Goal: Task Accomplishment & Management: Manage account settings

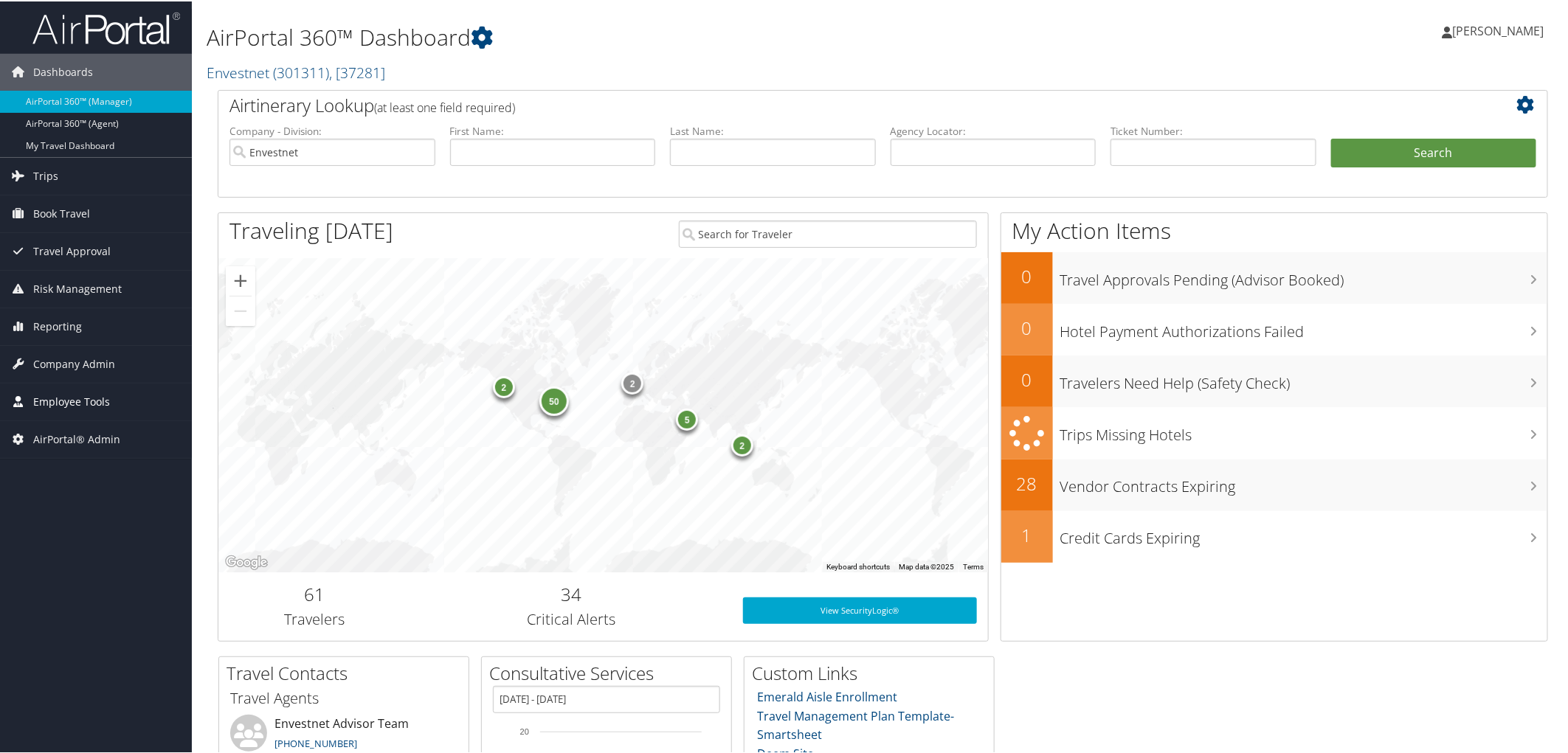
click at [69, 399] on span "Employee Tools" at bounding box center [71, 400] width 77 height 37
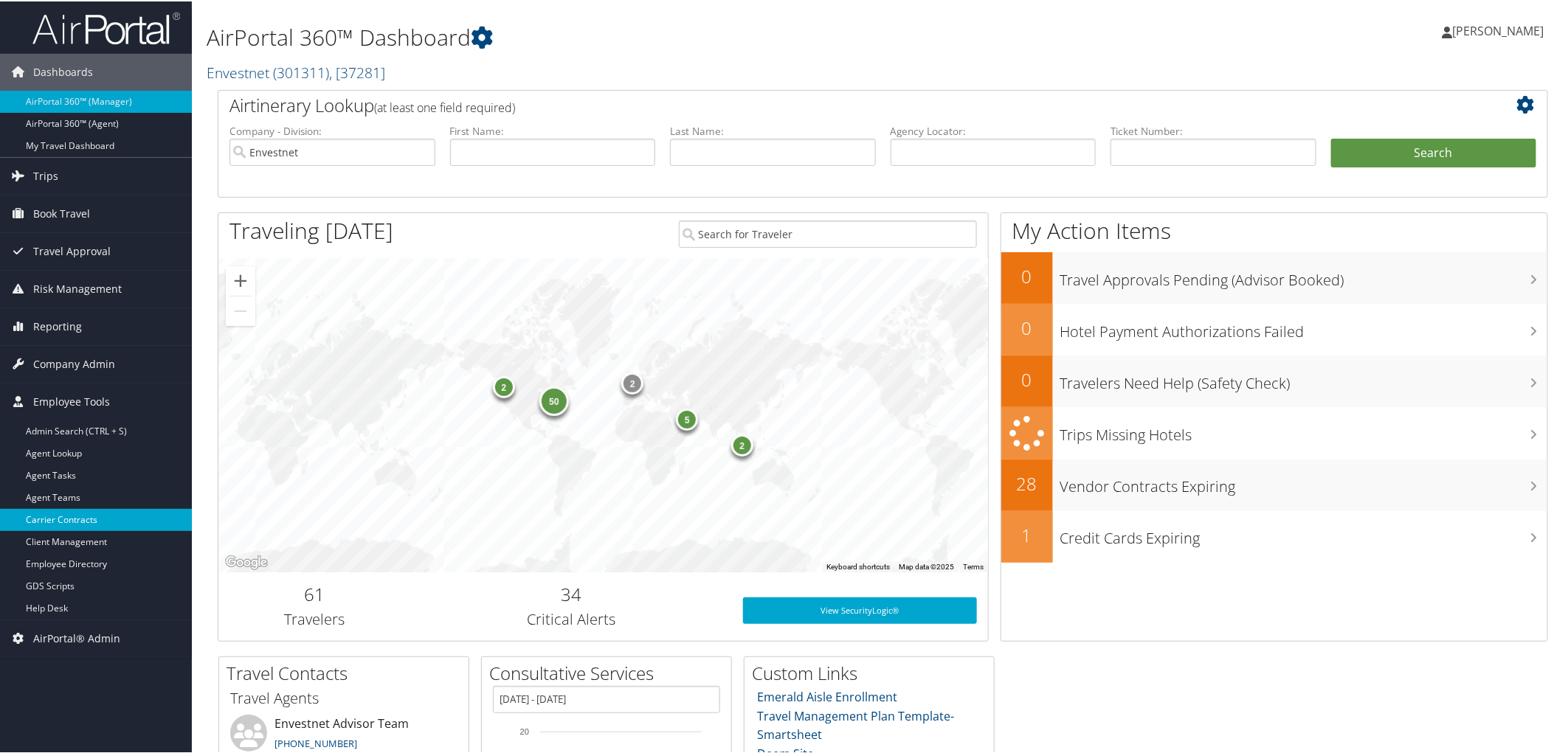
click at [68, 518] on link "Carrier Contracts" at bounding box center [96, 518] width 192 height 22
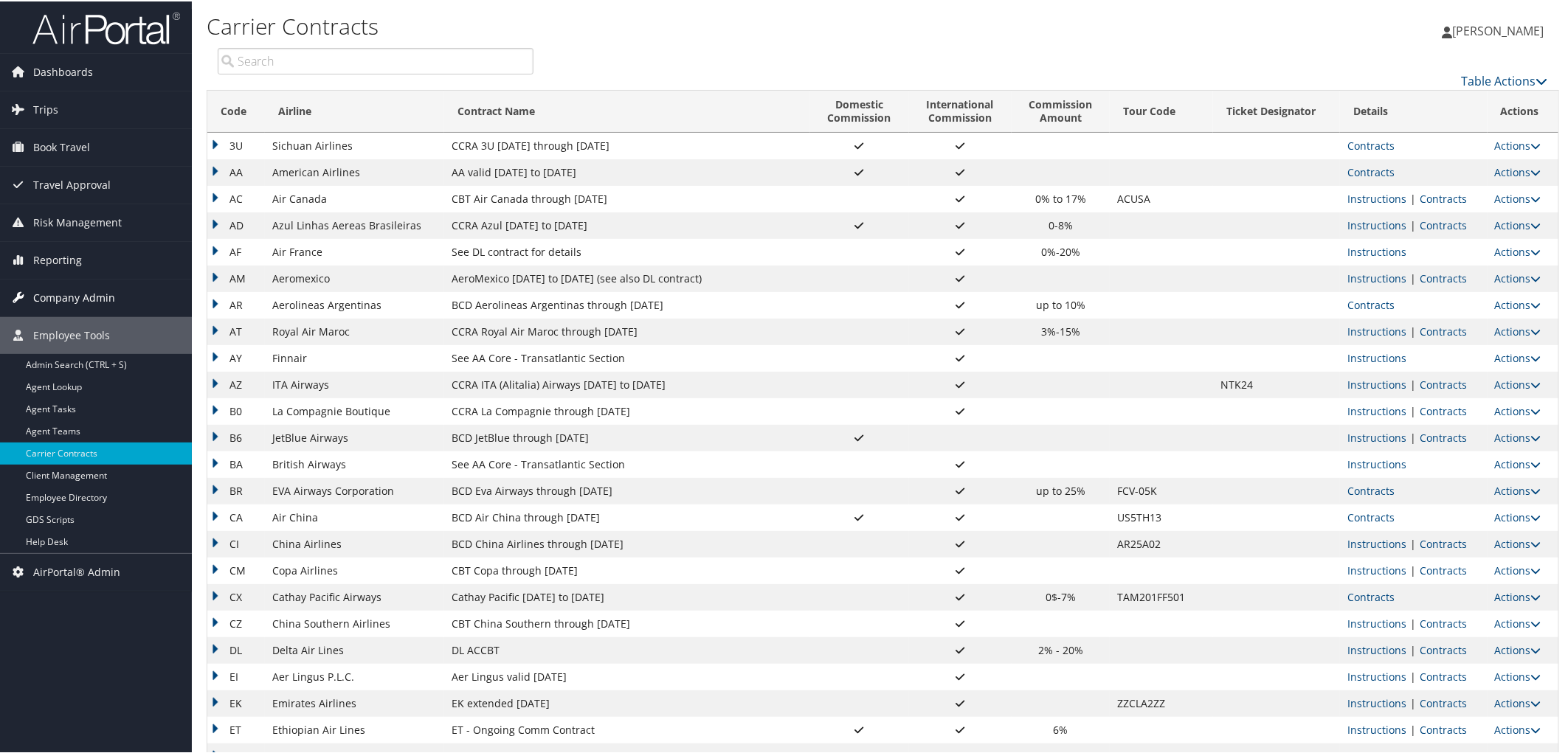
click at [78, 288] on span "Company Admin" at bounding box center [74, 296] width 82 height 37
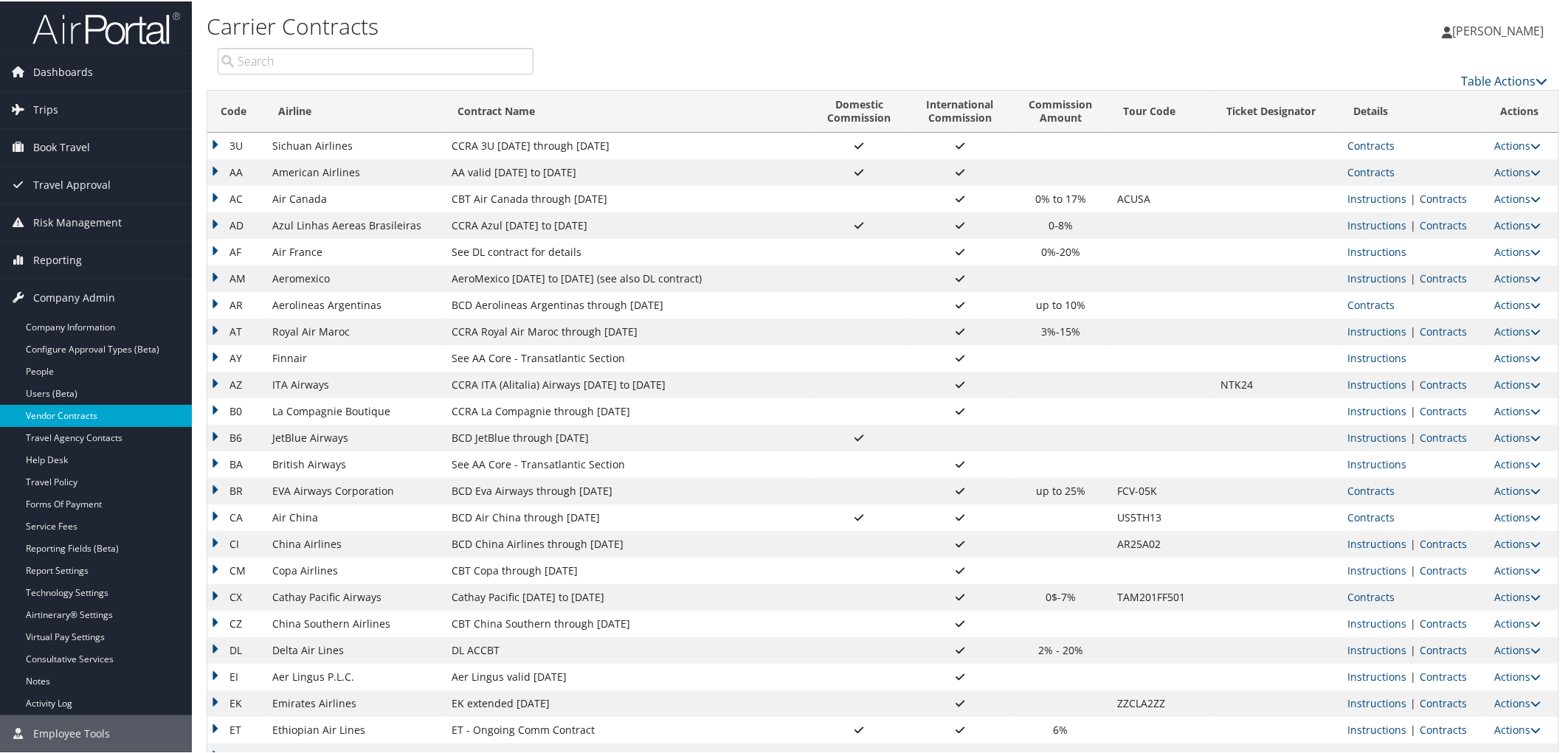
click at [62, 415] on link "Vendor Contracts" at bounding box center [96, 414] width 192 height 22
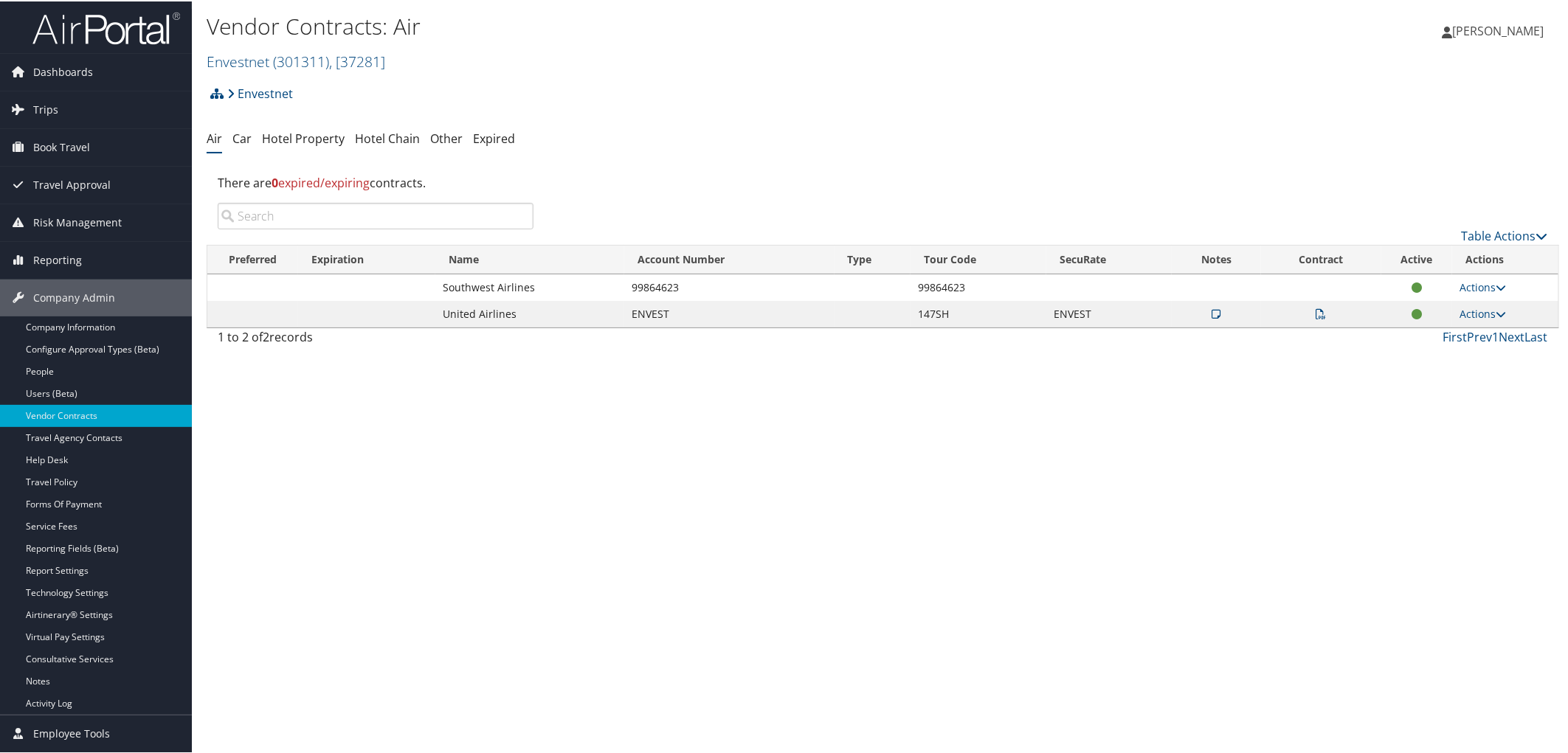
click at [401, 57] on h2 "Envestnet ( 301311 ) , [ 37281 ]" at bounding box center [658, 59] width 902 height 25
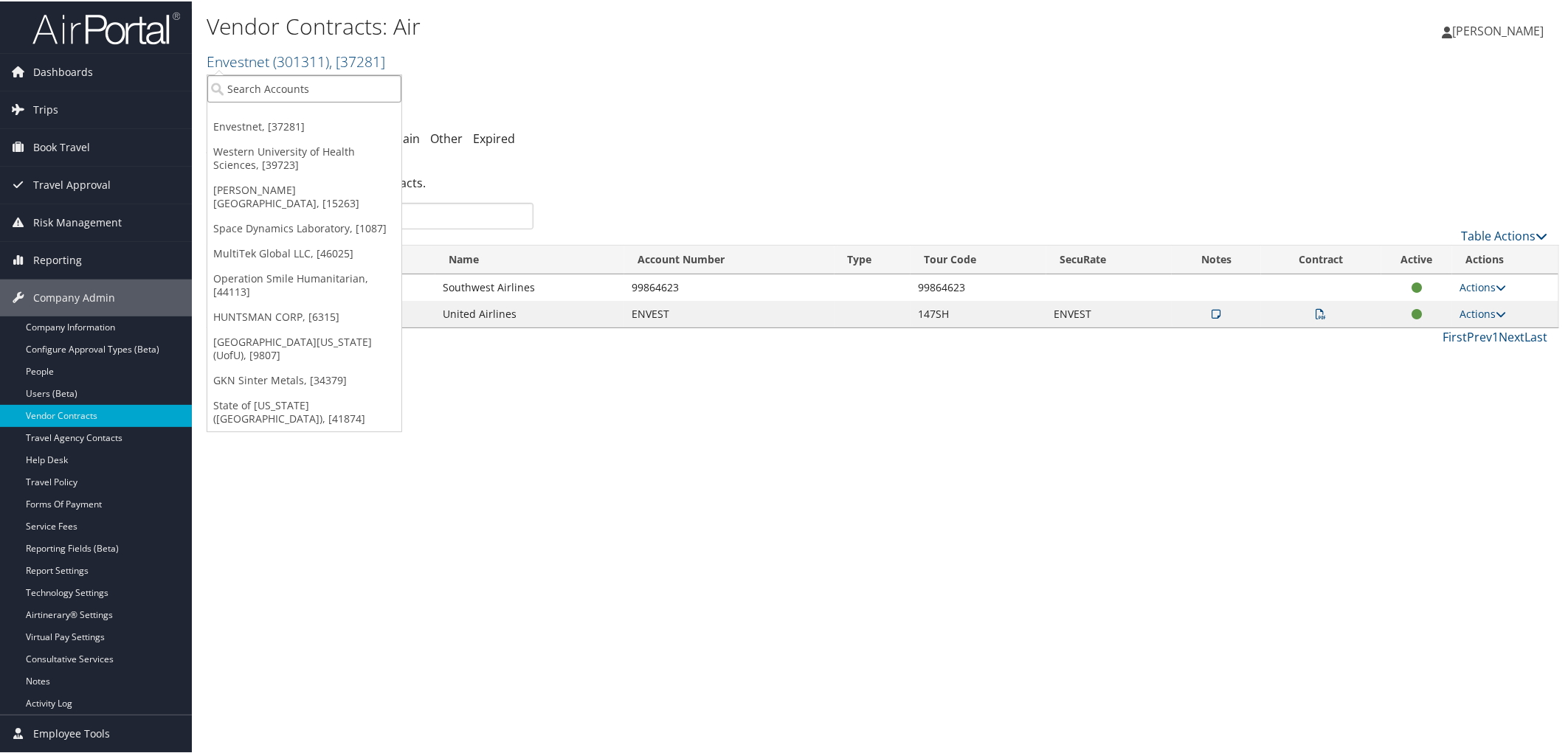
click at [389, 77] on input "search" at bounding box center [305, 87] width 194 height 27
type input "7309"
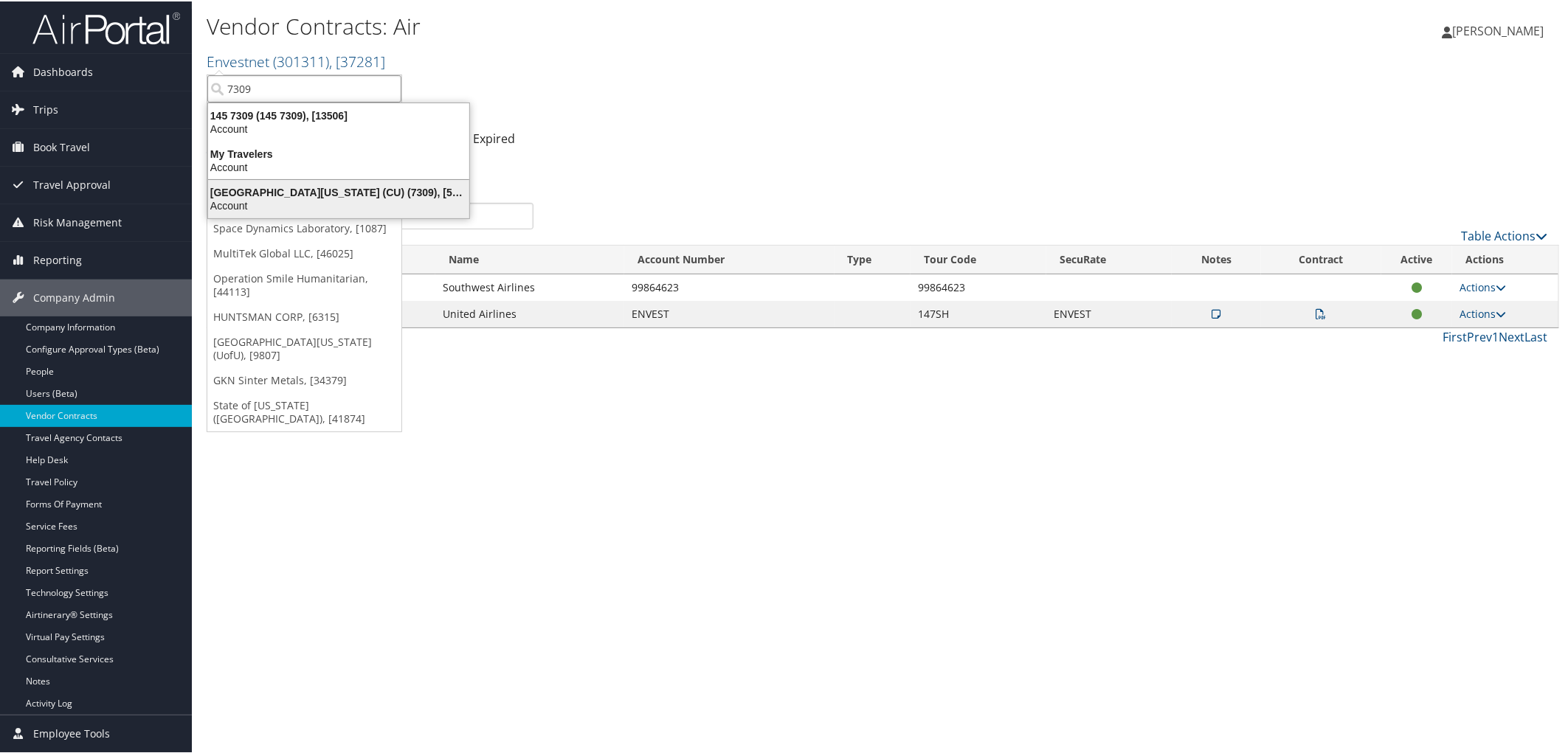
click at [301, 192] on div "University of Colorado (CU) (7309), [5251]" at bounding box center [339, 191] width 279 height 14
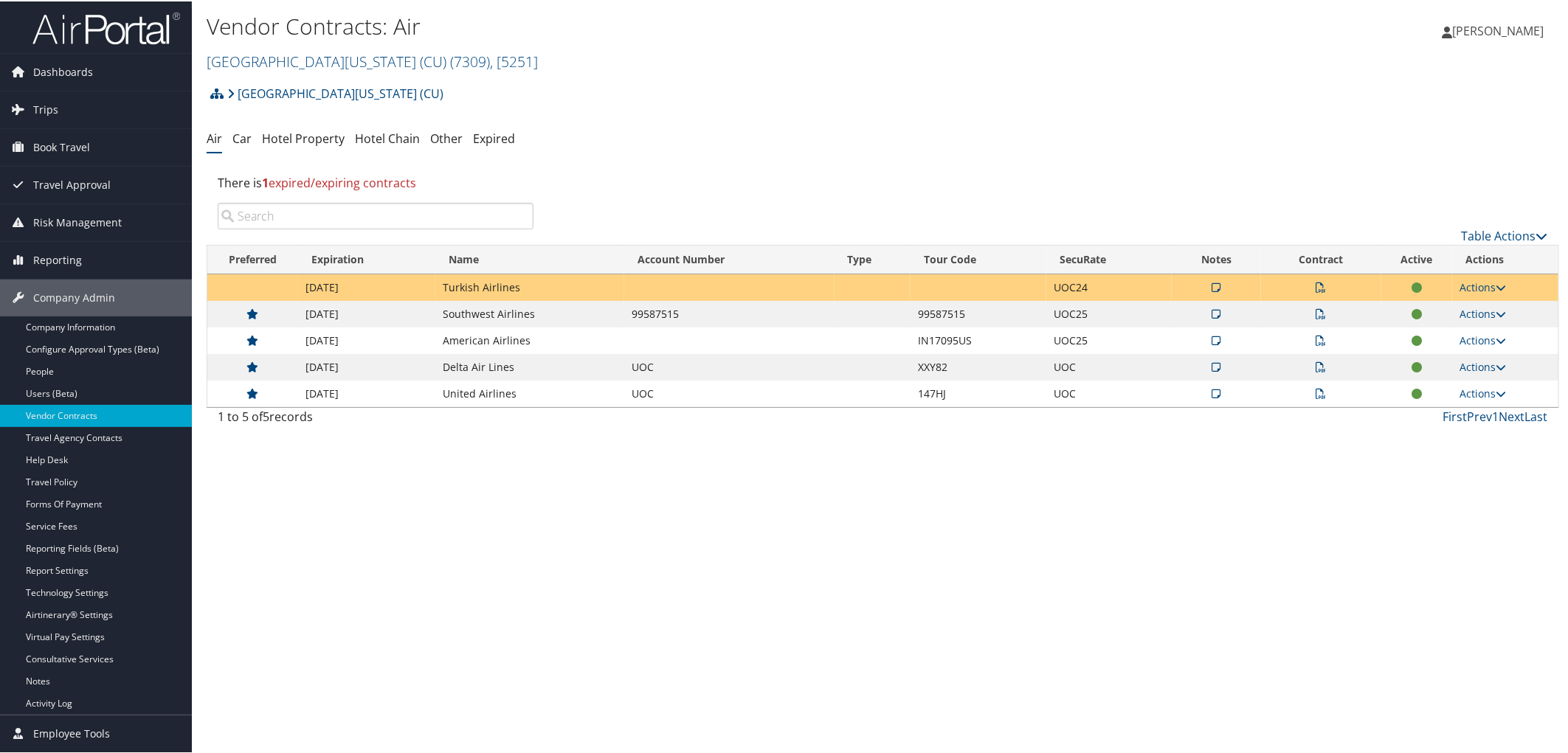
click at [1212, 311] on icon at bounding box center [1217, 313] width 9 height 11
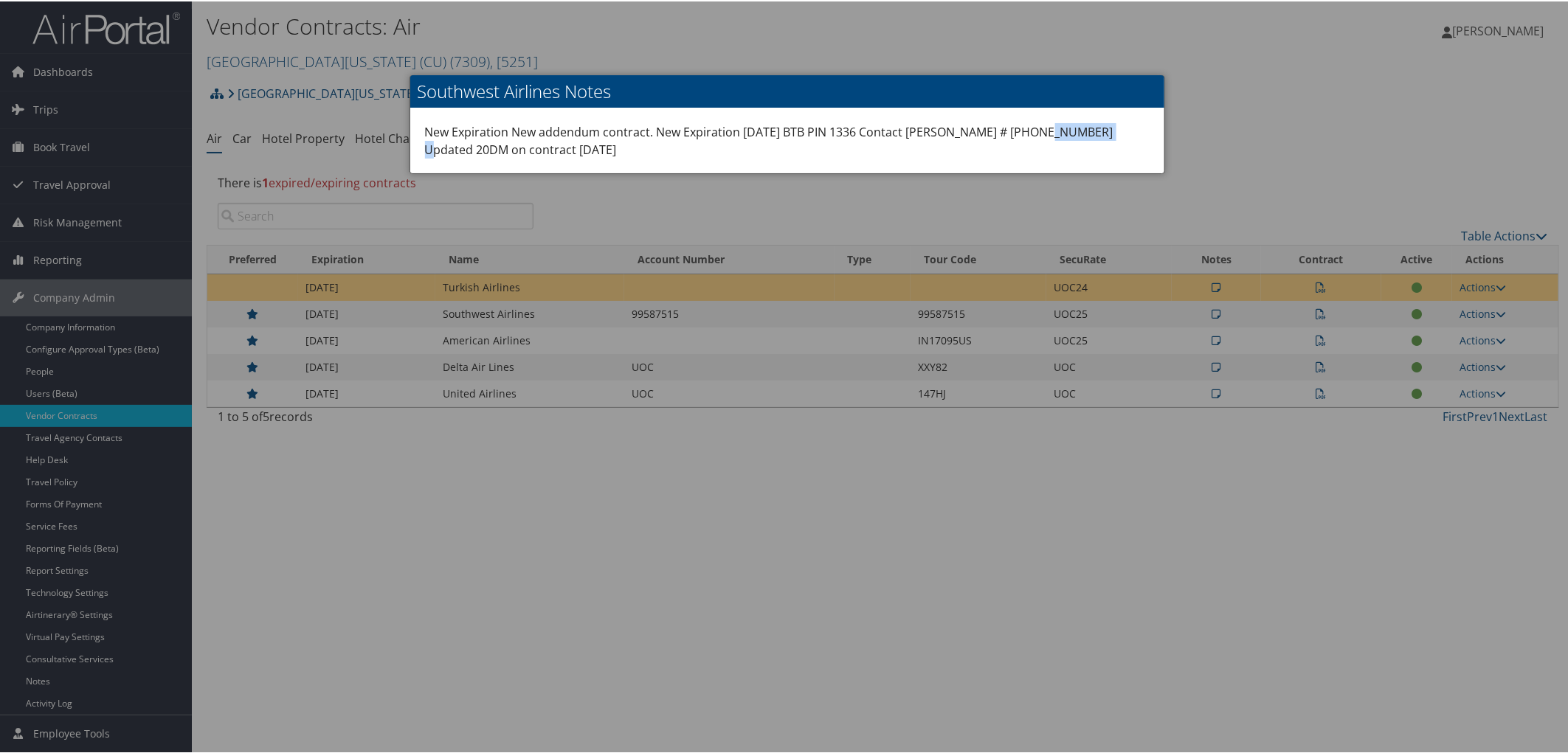
drag, startPoint x: 1090, startPoint y: 129, endPoint x: 1018, endPoint y: 131, distance: 72.0
click at [1018, 131] on div "New Expiration New addendum contract. New Expiration [DATE] BTB PIN 1336 Contac…" at bounding box center [787, 139] width 754 height 65
copy div "855-234-5888"
click at [104, 120] on div at bounding box center [787, 376] width 1574 height 753
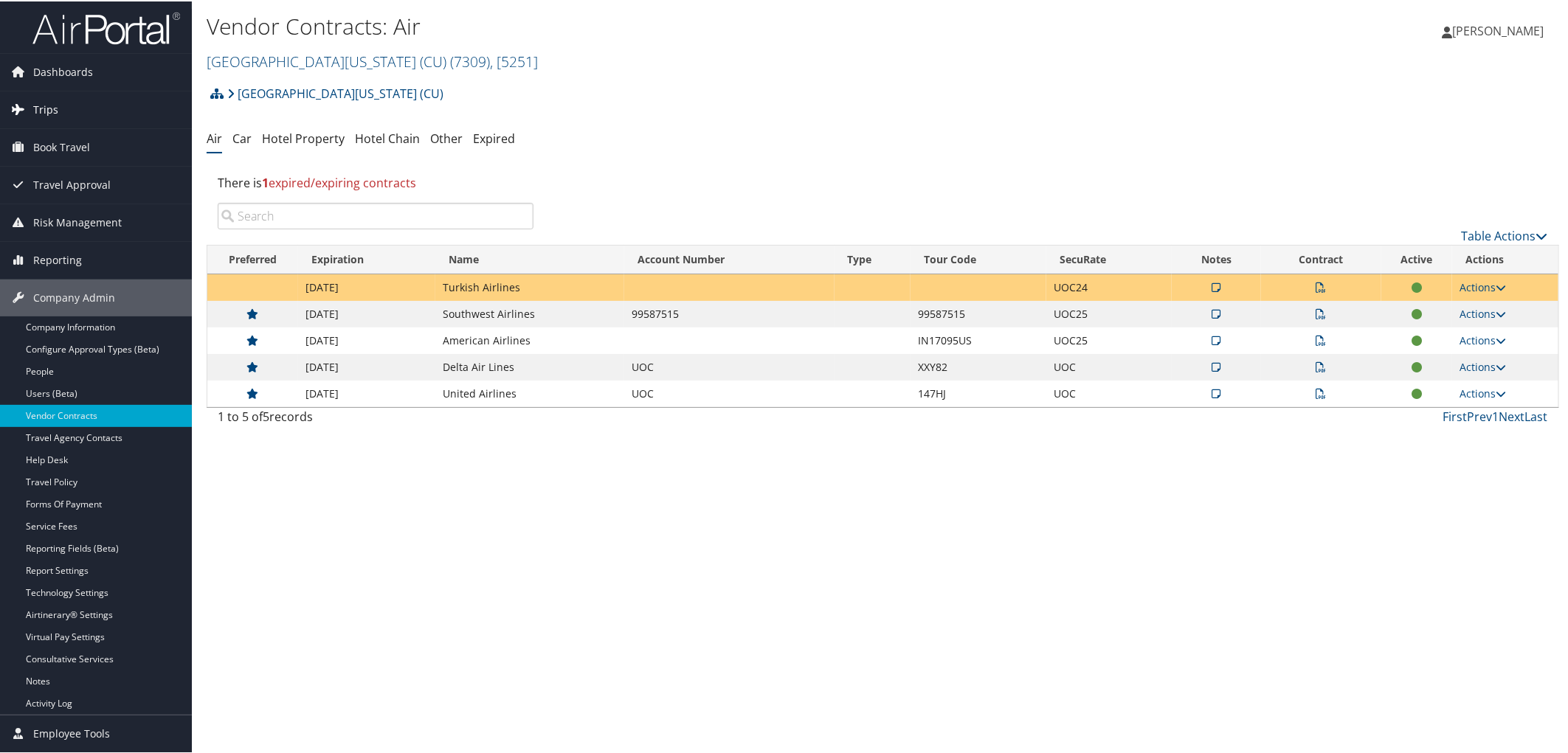
click at [62, 108] on link "Trips" at bounding box center [96, 108] width 192 height 37
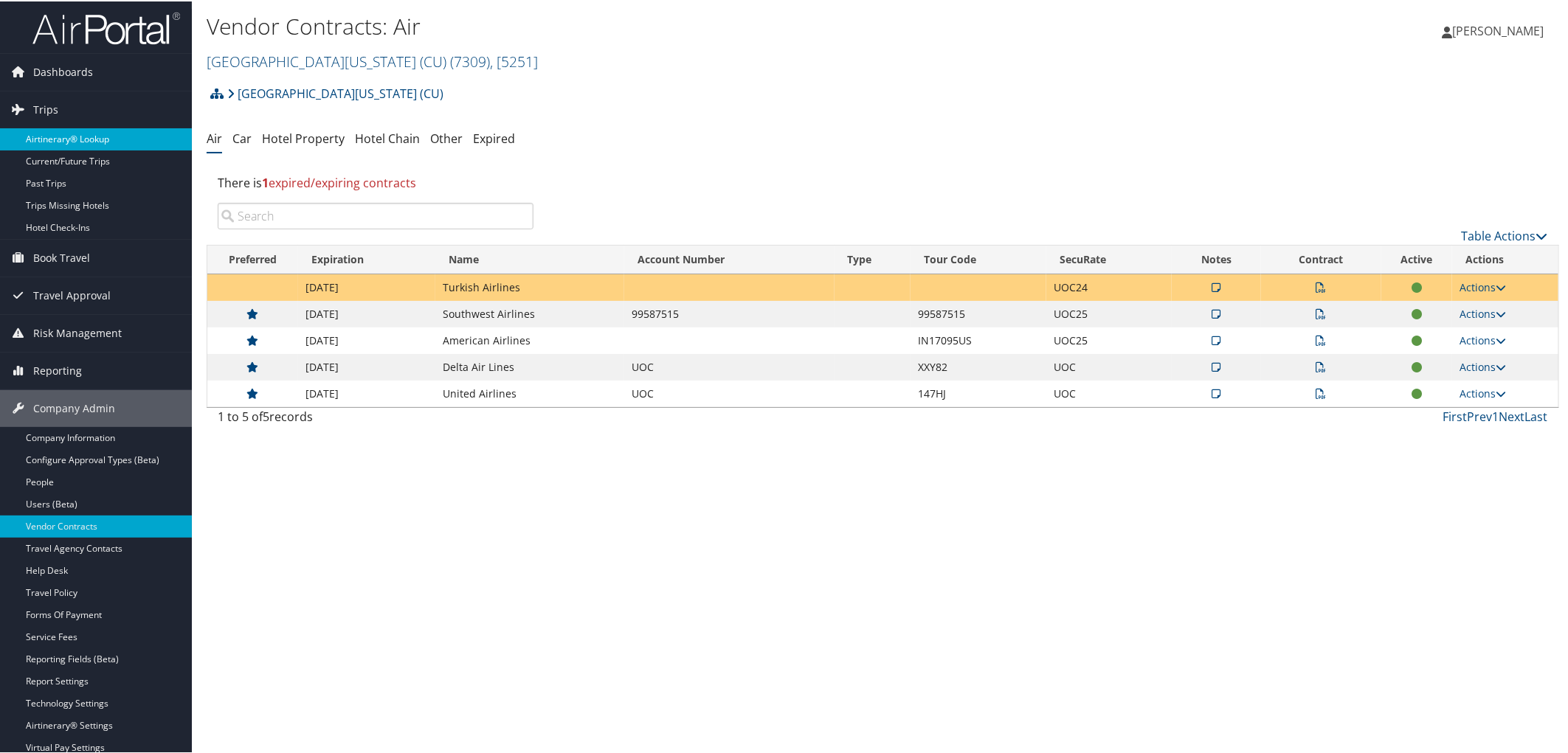
click at [74, 132] on link "Airtinerary® Lookup" at bounding box center [96, 138] width 192 height 22
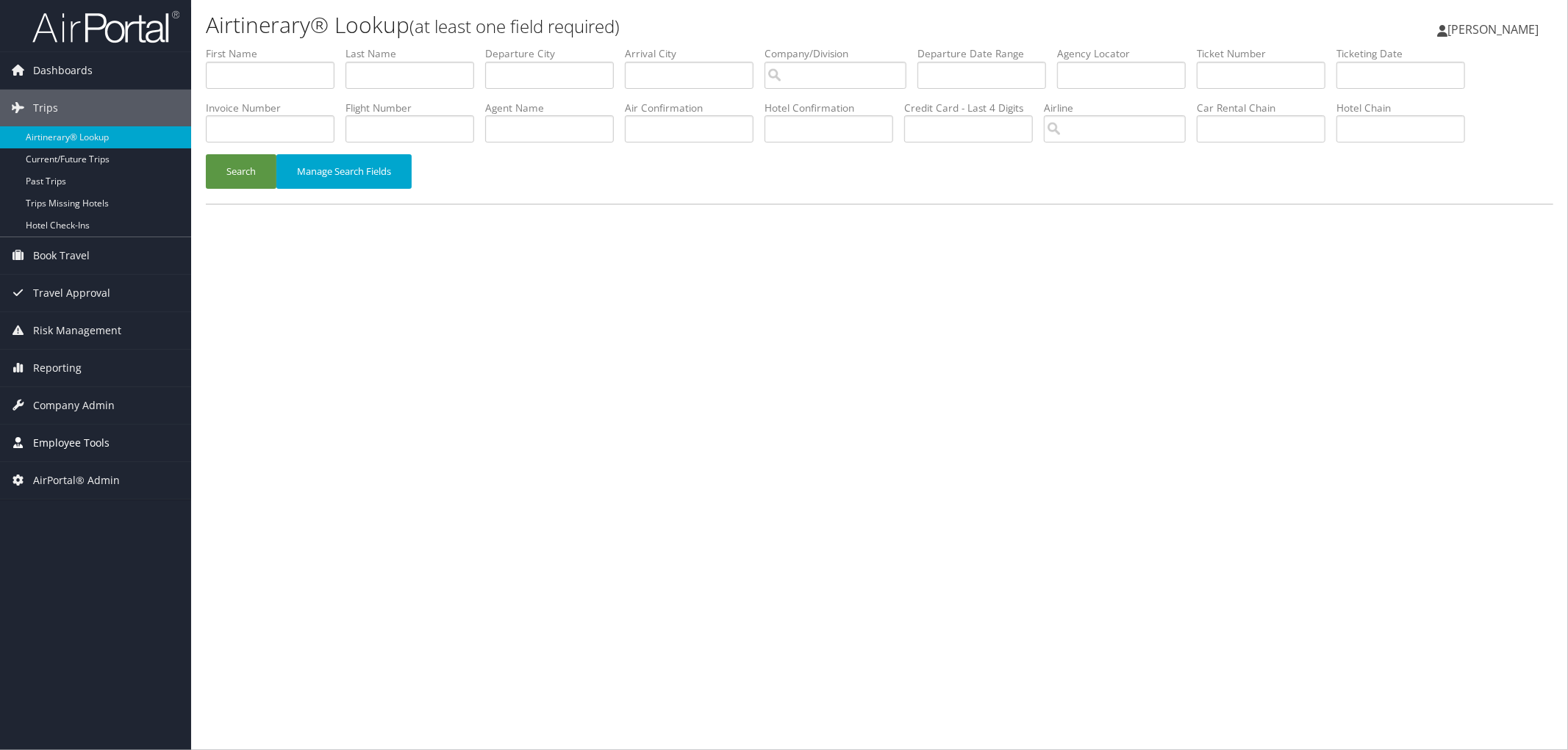
click at [109, 429] on link "Employee Tools" at bounding box center [95, 443] width 191 height 37
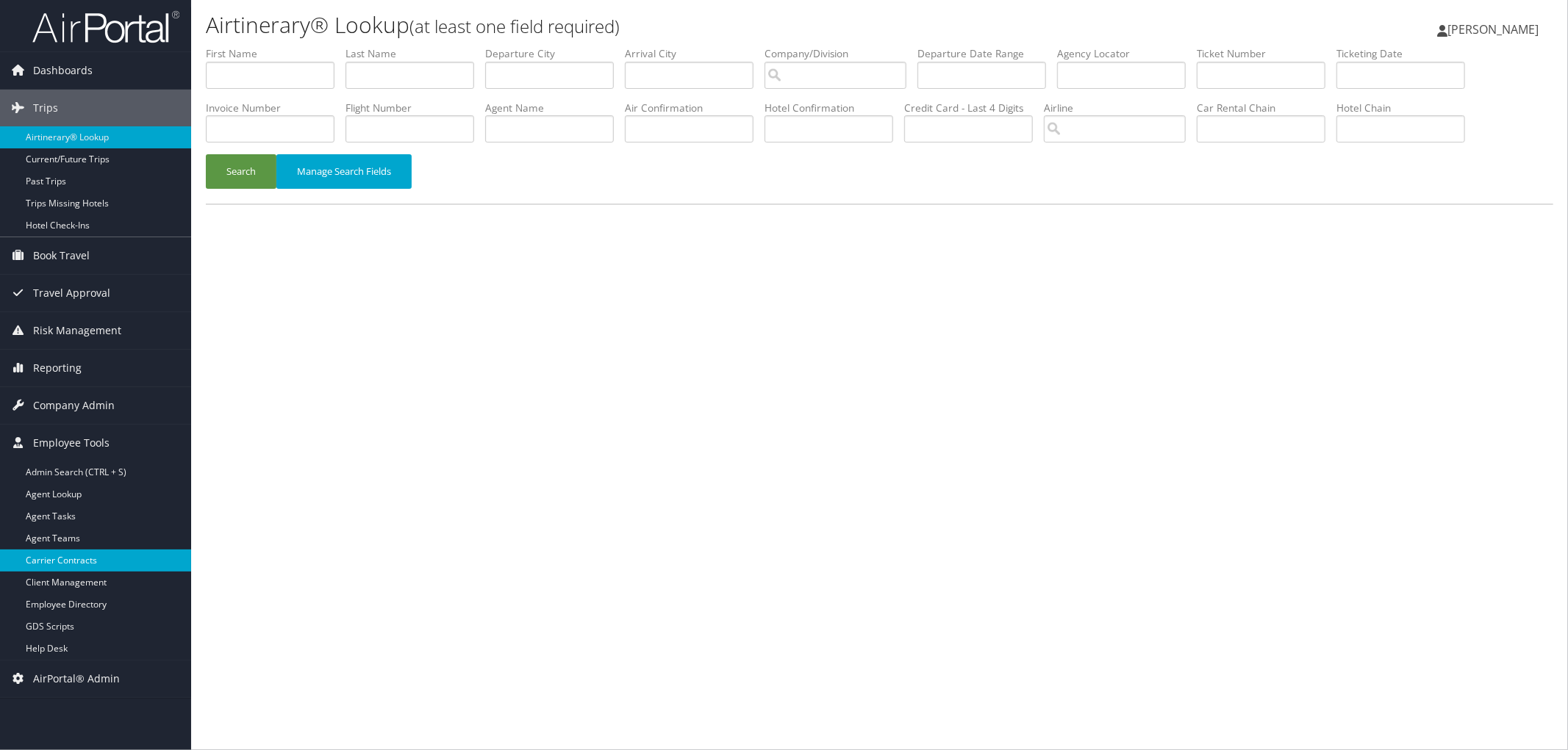
click at [92, 560] on link "Carrier Contracts" at bounding box center [95, 560] width 191 height 22
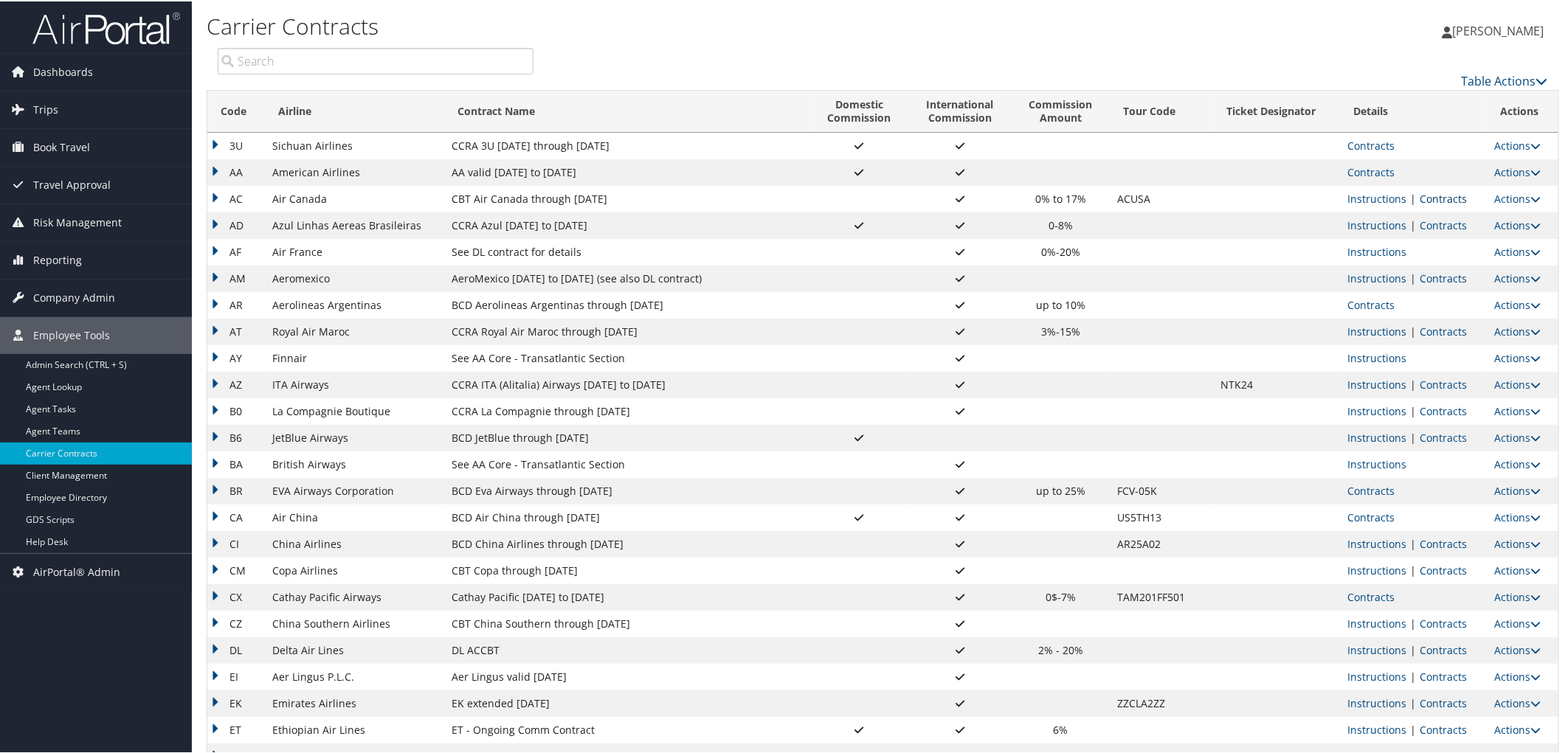
click at [1454, 198] on link "Contracts" at bounding box center [1443, 197] width 47 height 14
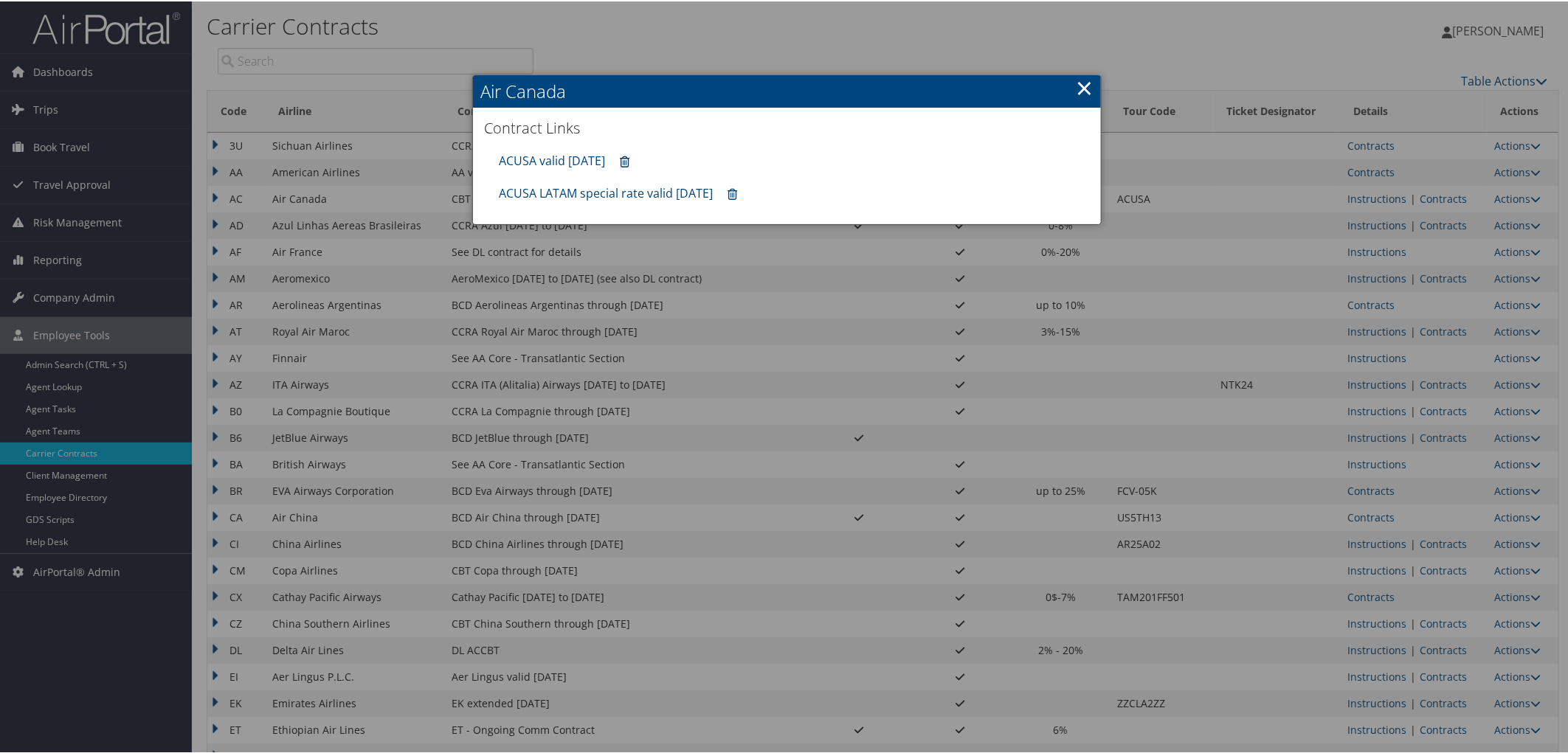
click at [630, 161] on icon at bounding box center [624, 161] width 10 height 1
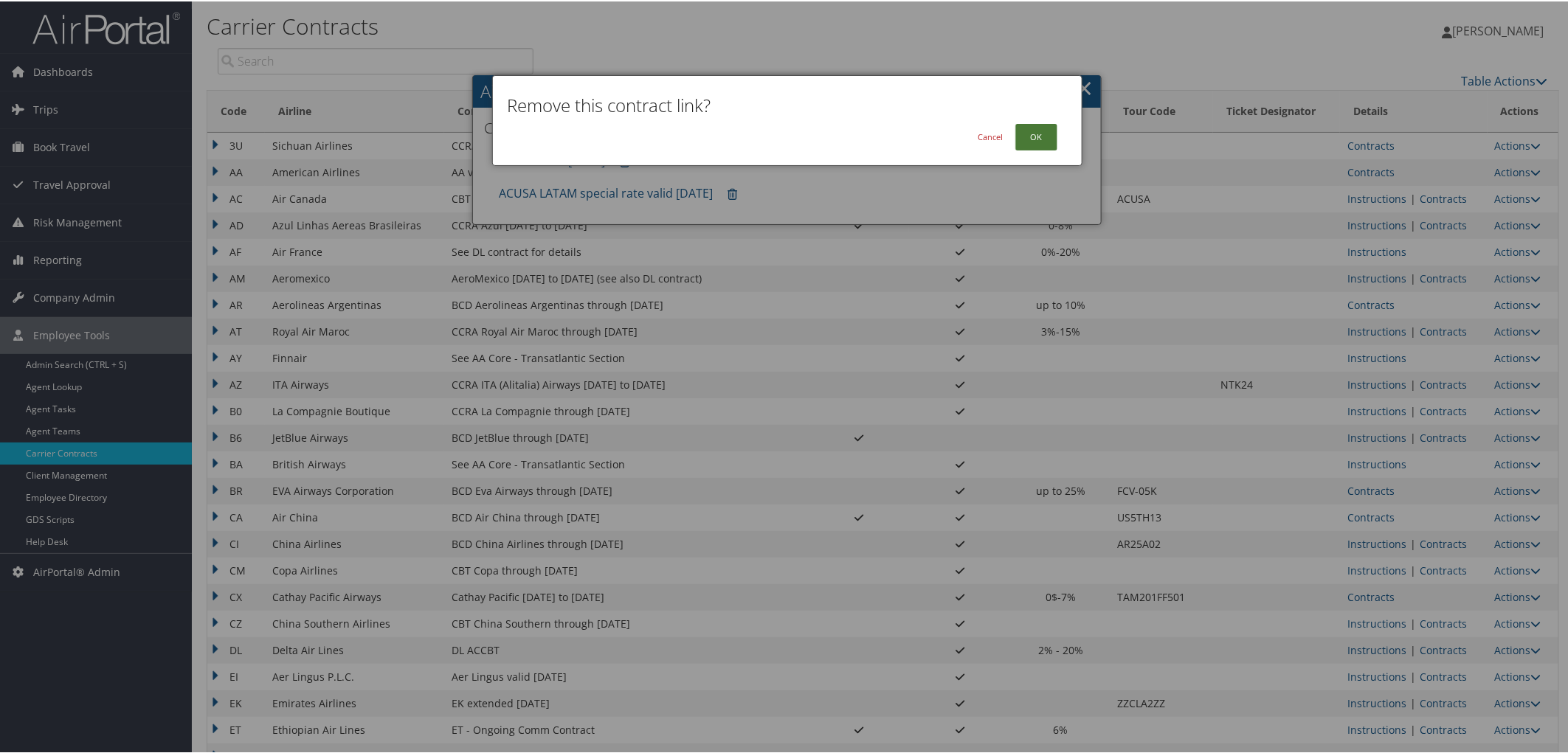
click at [1052, 135] on button "OK" at bounding box center [1037, 135] width 42 height 26
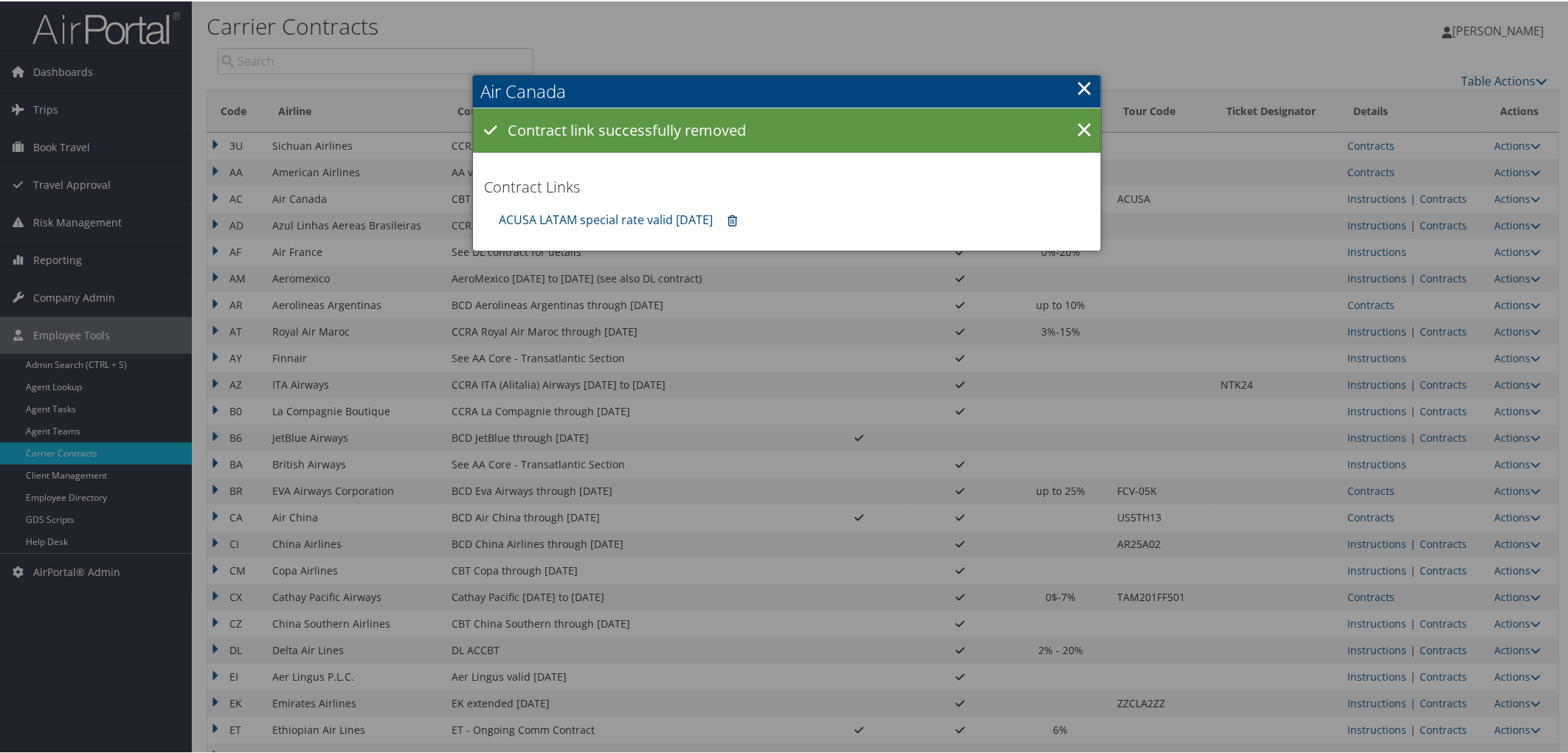
click at [737, 220] on icon at bounding box center [732, 220] width 10 height 1
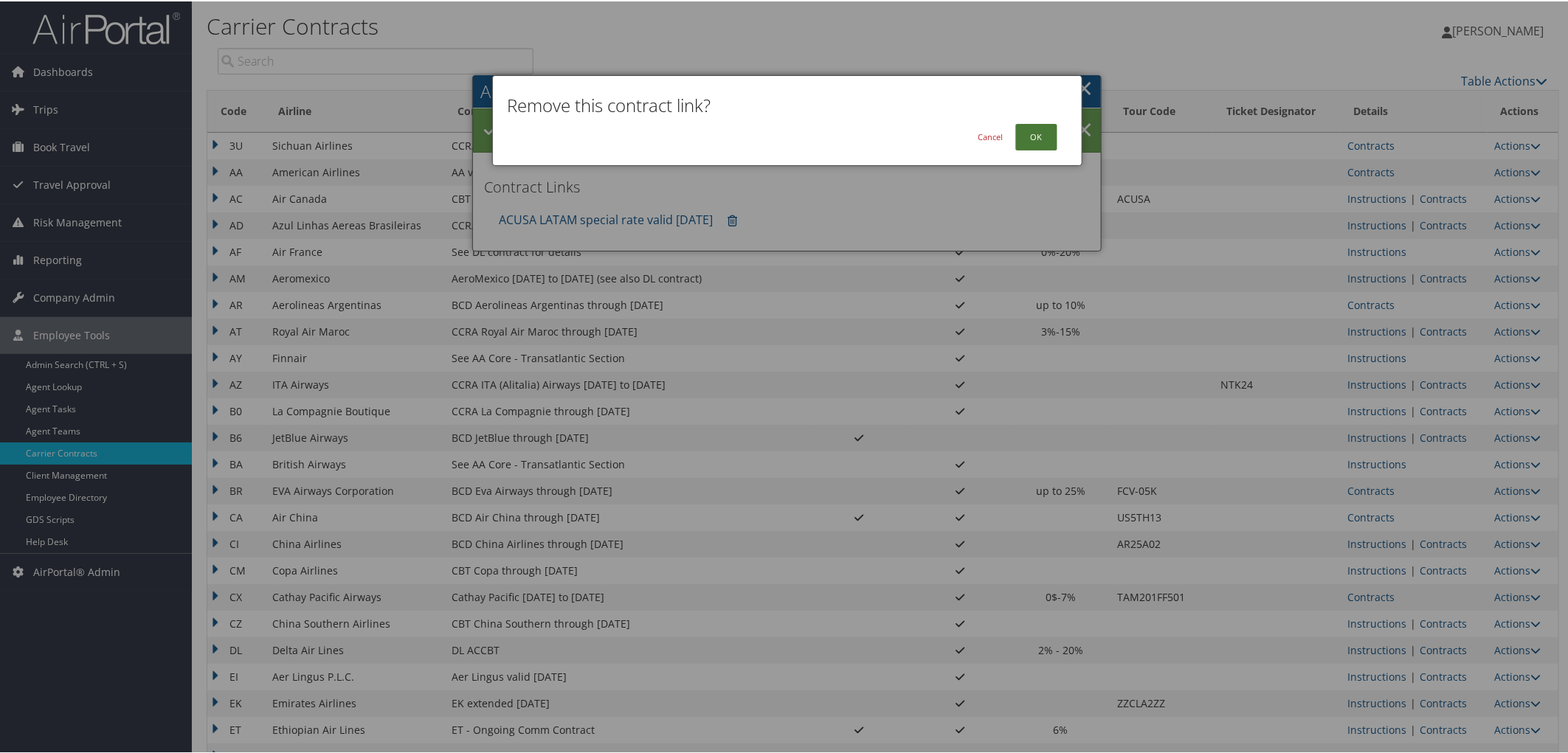
click at [1043, 137] on button "OK" at bounding box center [1037, 135] width 42 height 26
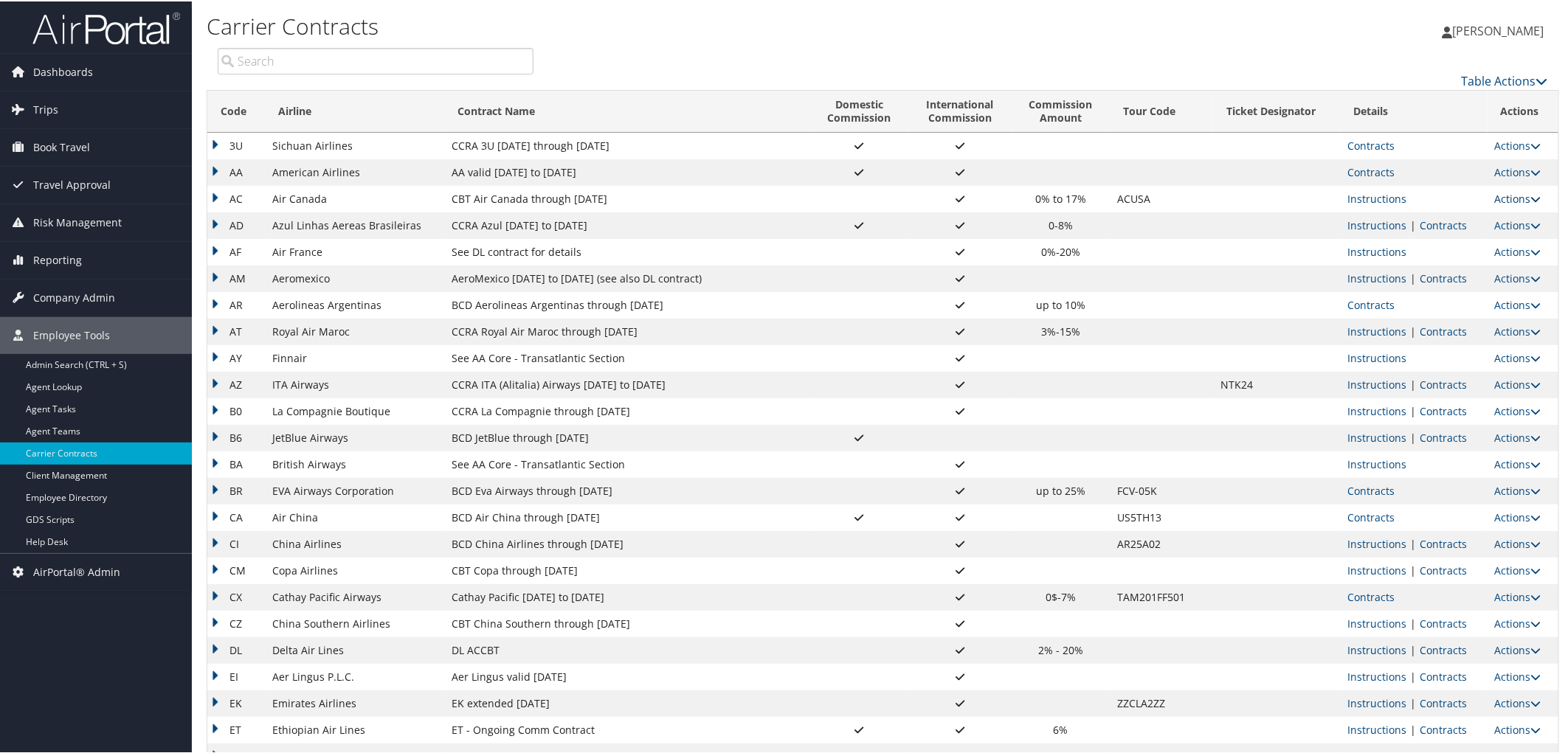
click at [1506, 199] on link "Actions" at bounding box center [1518, 197] width 47 height 14
click at [1504, 217] on link "Upload Contract" at bounding box center [1479, 219] width 105 height 25
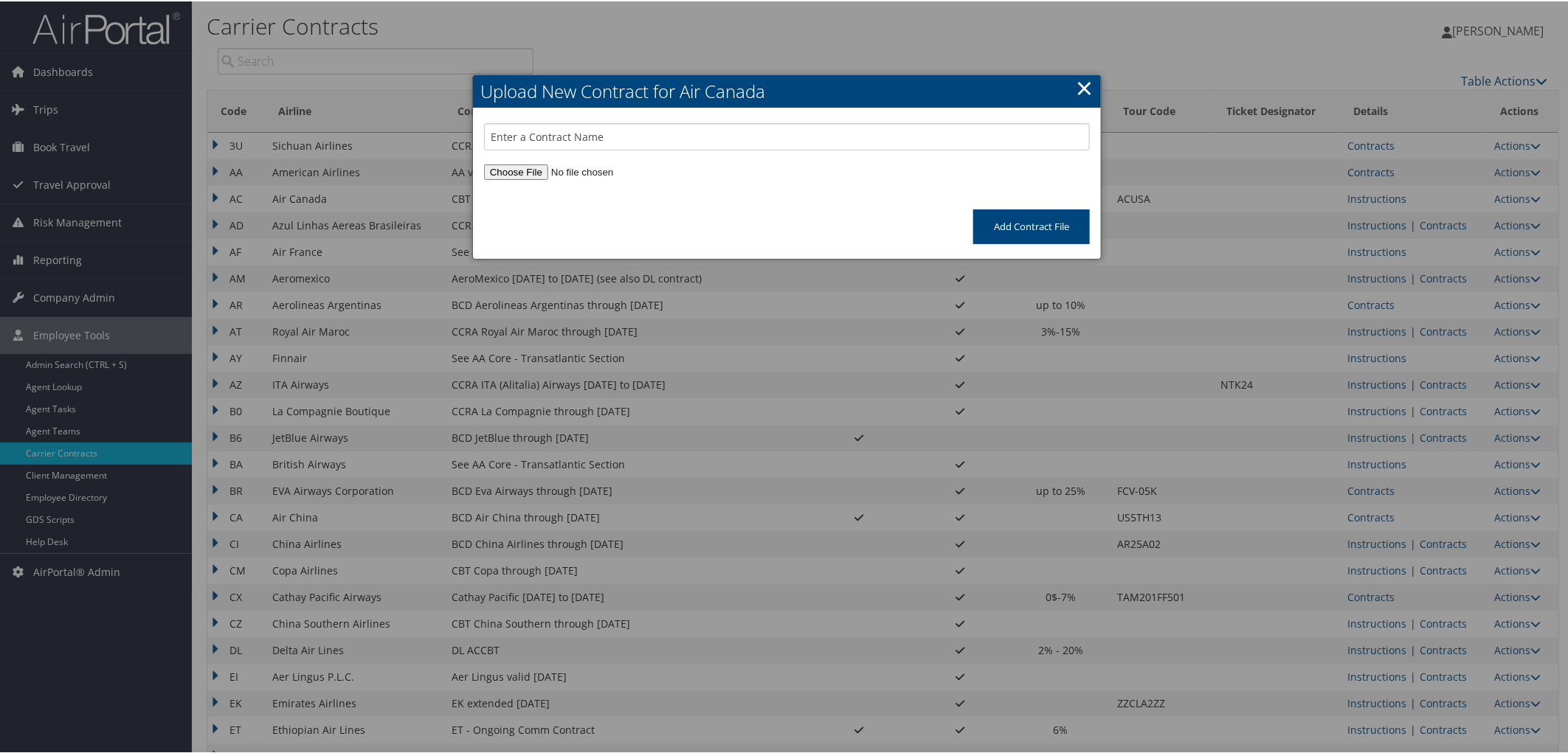
click at [497, 170] on input "file" at bounding box center [786, 171] width 606 height 16
type input "C:\fakepath\Air Canada Ticketing Instructions Tour Code ACUSA_[DATE]_14pages.pdf"
click at [555, 129] on input "text" at bounding box center [786, 135] width 606 height 27
type input "CBT Air Canada effective [DATE]"
click at [1031, 227] on input "Add Contract File" at bounding box center [1032, 226] width 117 height 35
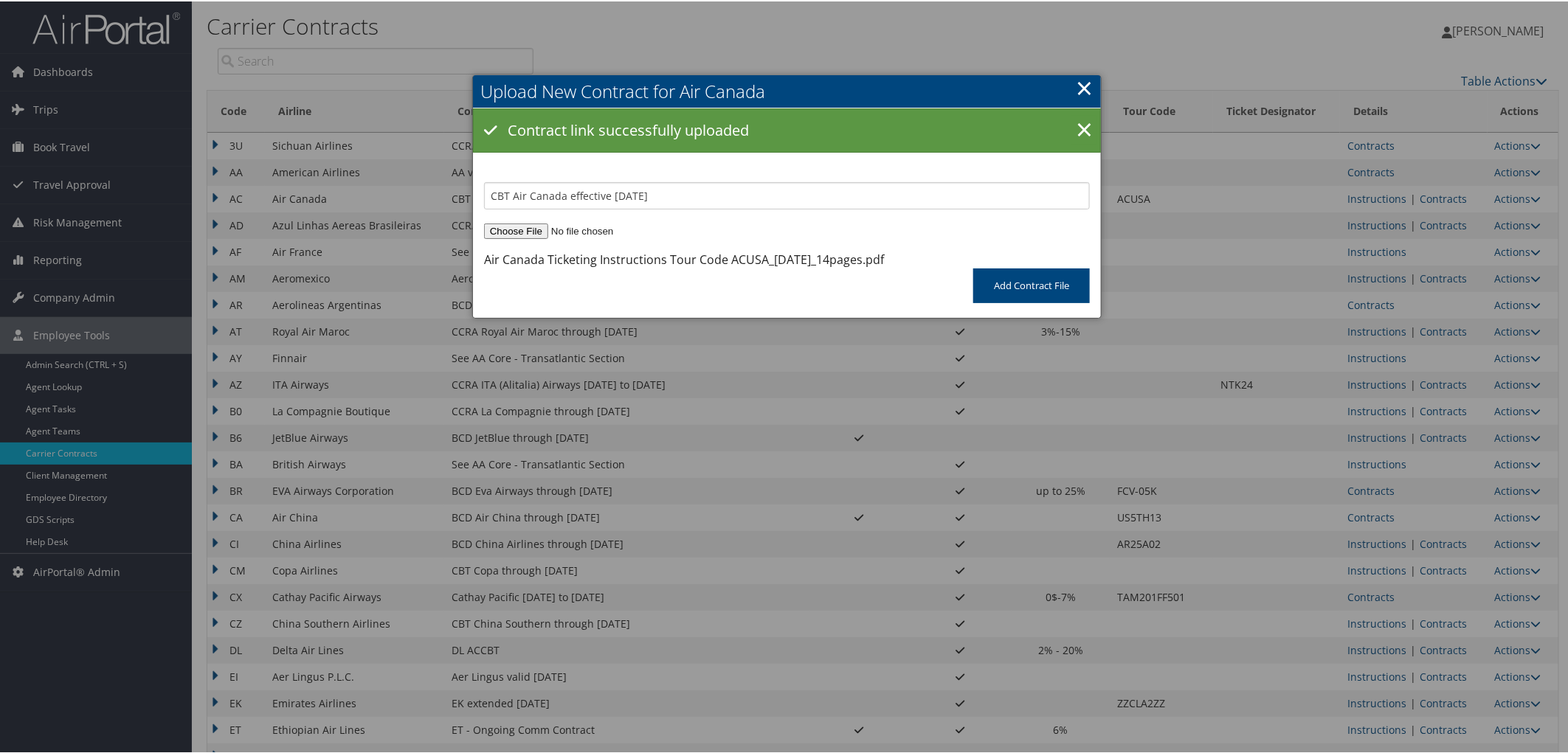
click at [366, 202] on div at bounding box center [787, 376] width 1574 height 753
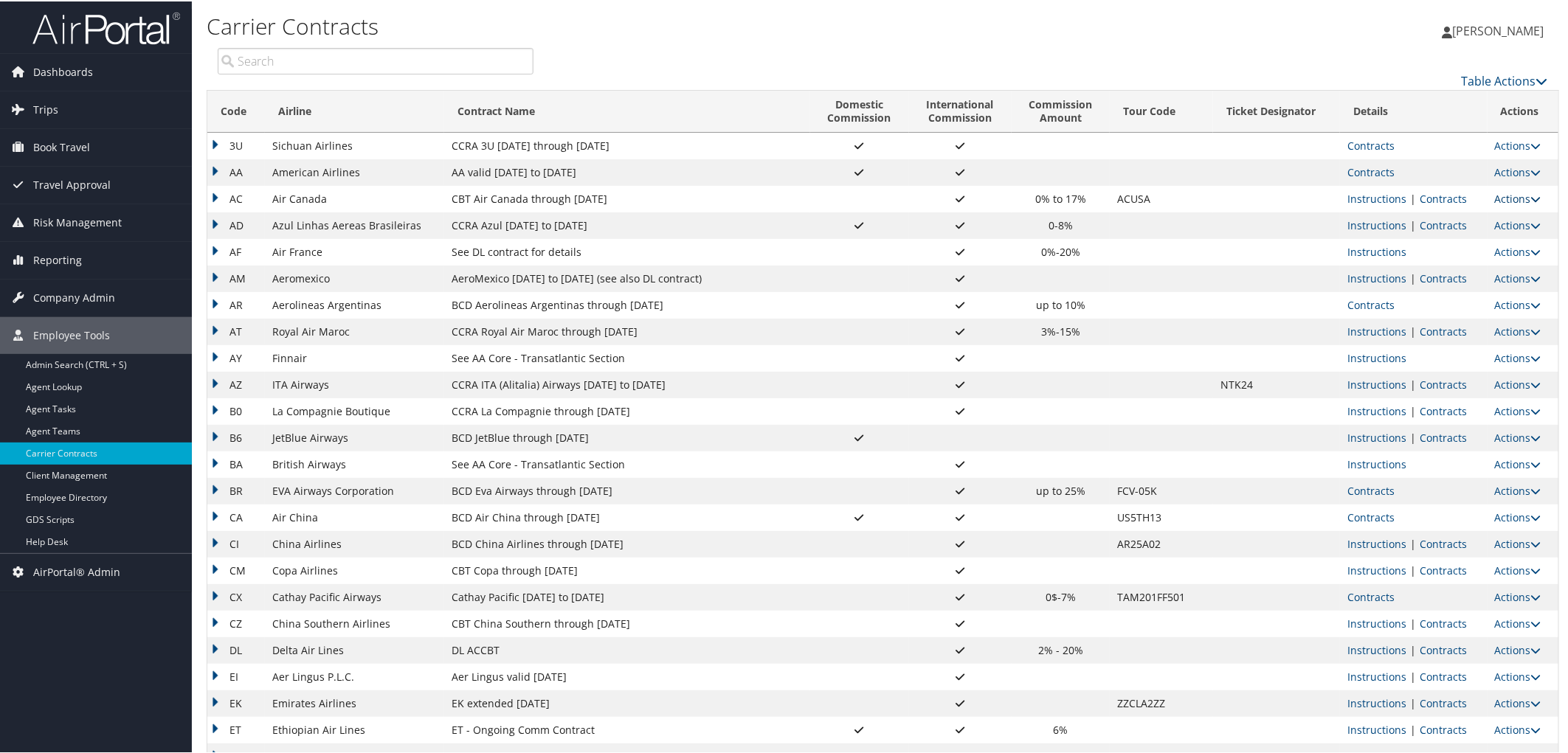
click at [1508, 199] on link "Actions" at bounding box center [1518, 197] width 47 height 14
click at [1471, 241] on link "Edit" at bounding box center [1479, 244] width 105 height 25
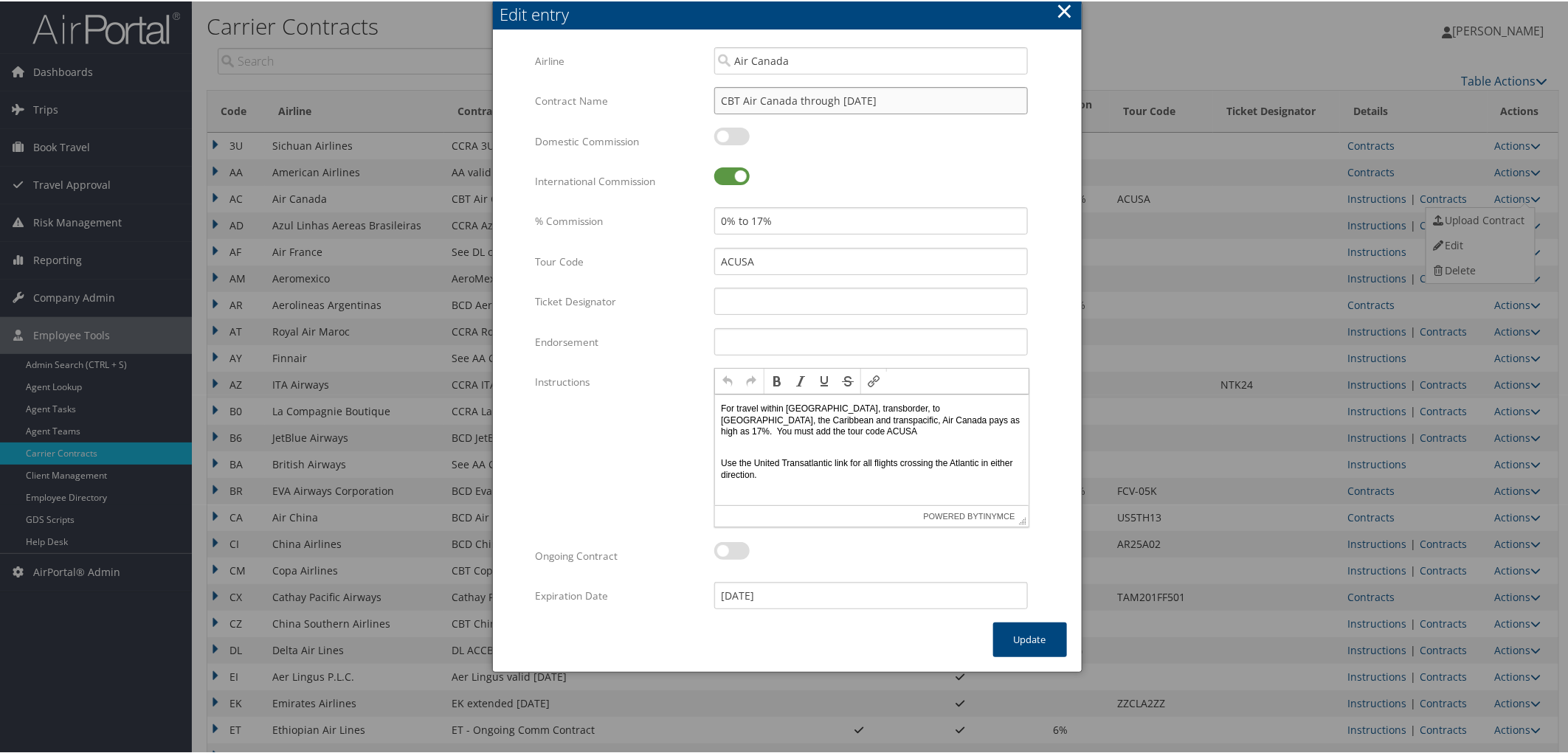
click at [805, 99] on input "CBT Air Canada through [DATE]" at bounding box center [871, 99] width 314 height 27
type input "CBT Air Canada effective [DATE]"
click at [737, 549] on label at bounding box center [731, 550] width 35 height 18
click at [731, 549] on input "checkbox" at bounding box center [726, 552] width 10 height 10
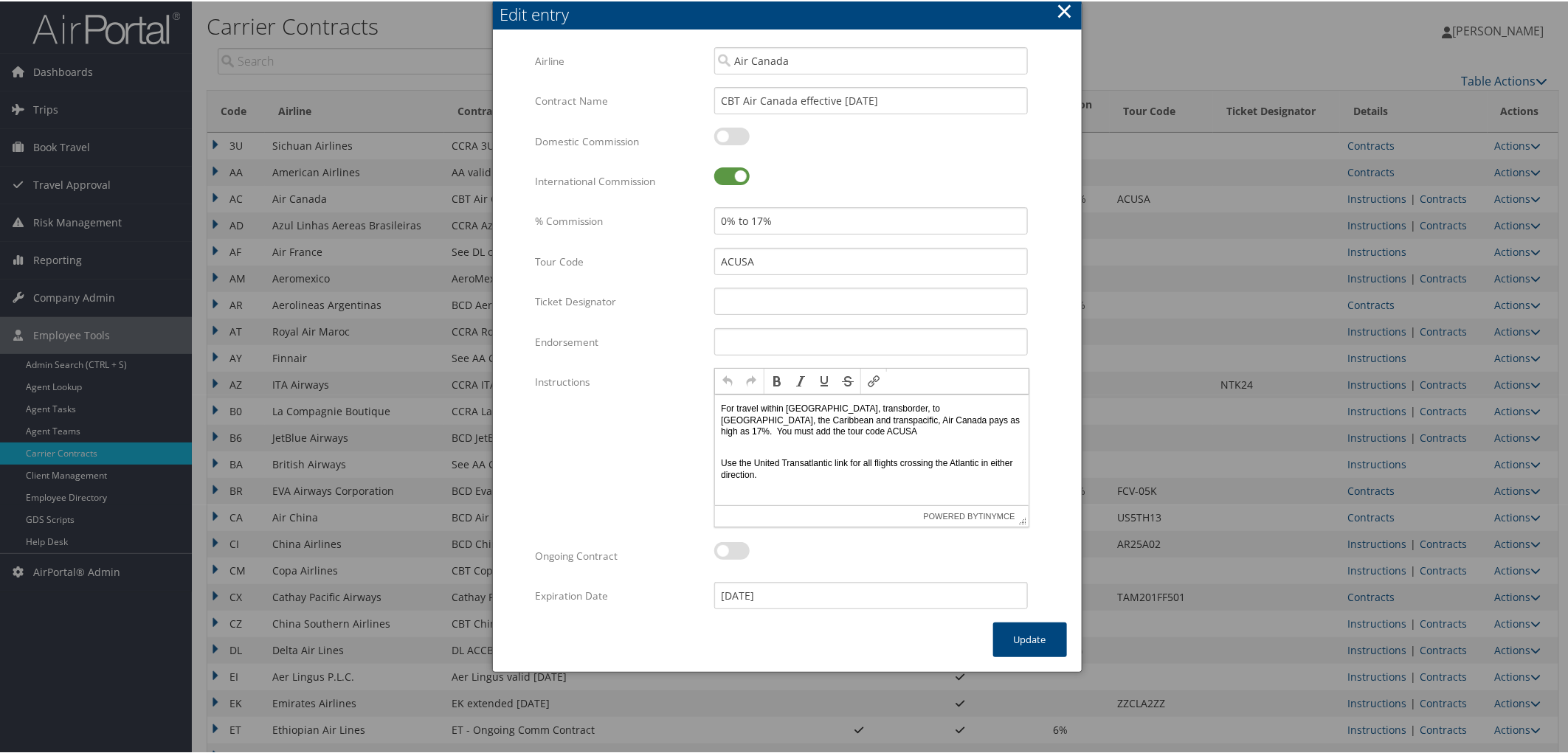
checkbox input "true"
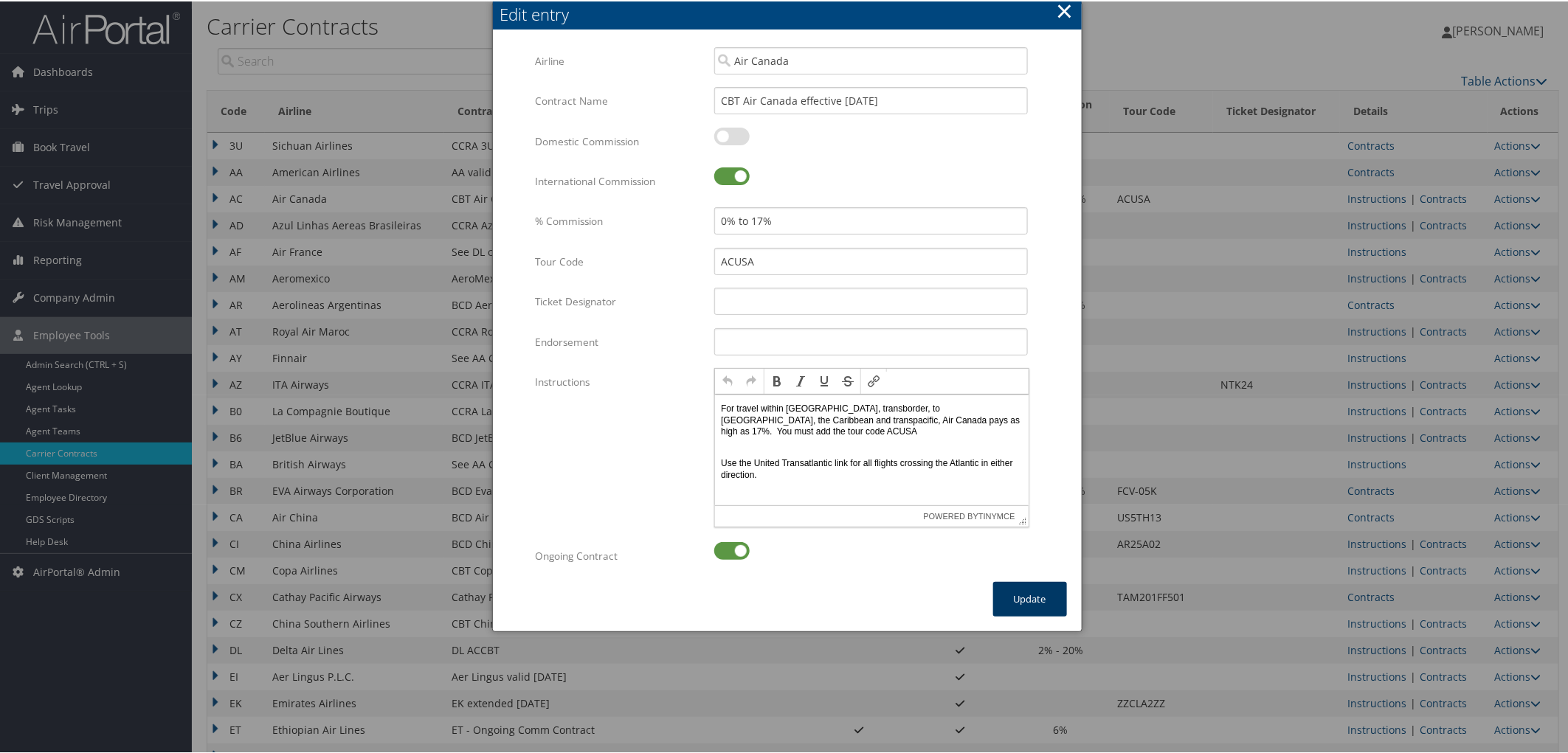
click at [1016, 605] on button "Update" at bounding box center [1030, 598] width 74 height 35
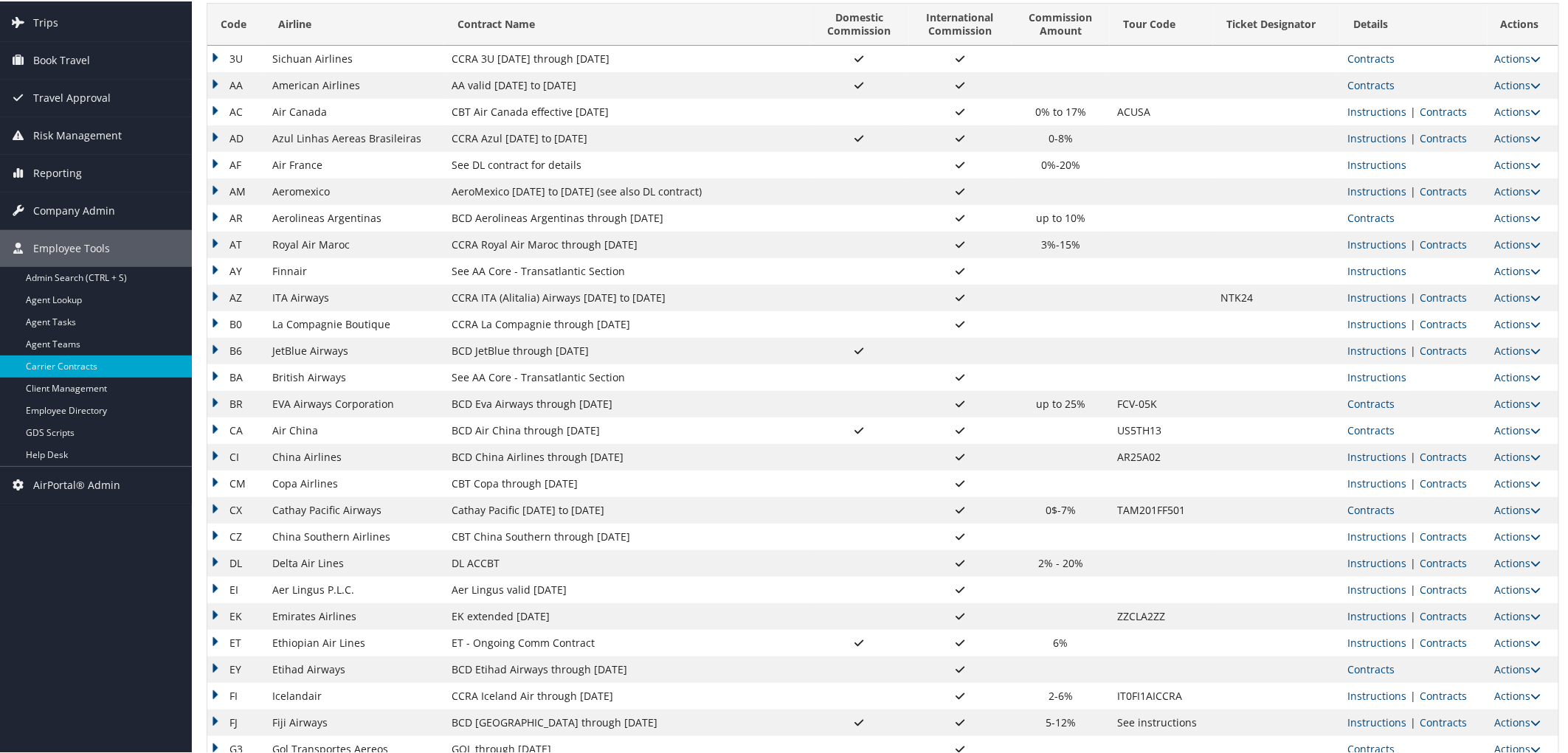
scroll to position [82, 0]
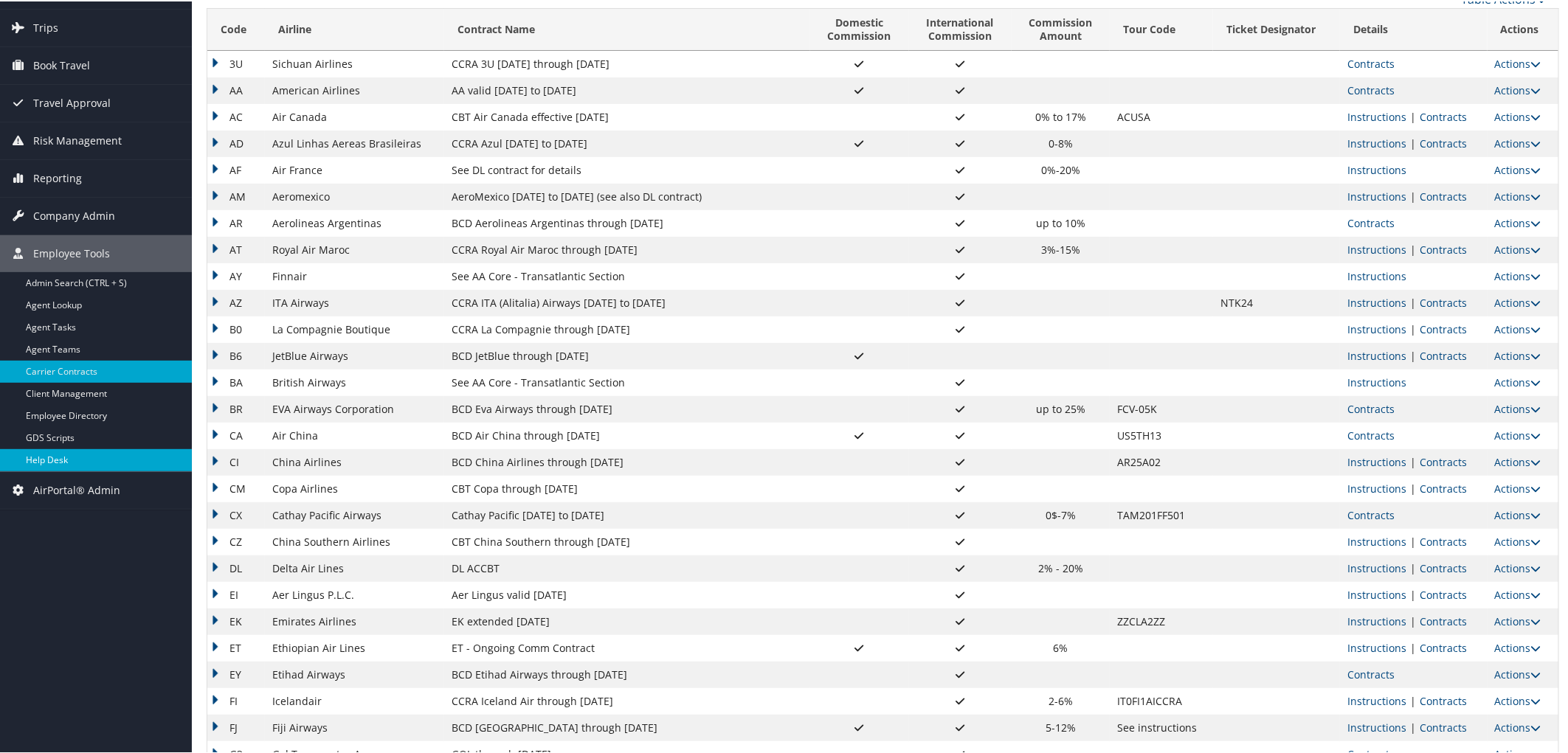
click at [58, 460] on link "Help Desk" at bounding box center [96, 458] width 192 height 22
